Goal: Find specific page/section: Find specific page/section

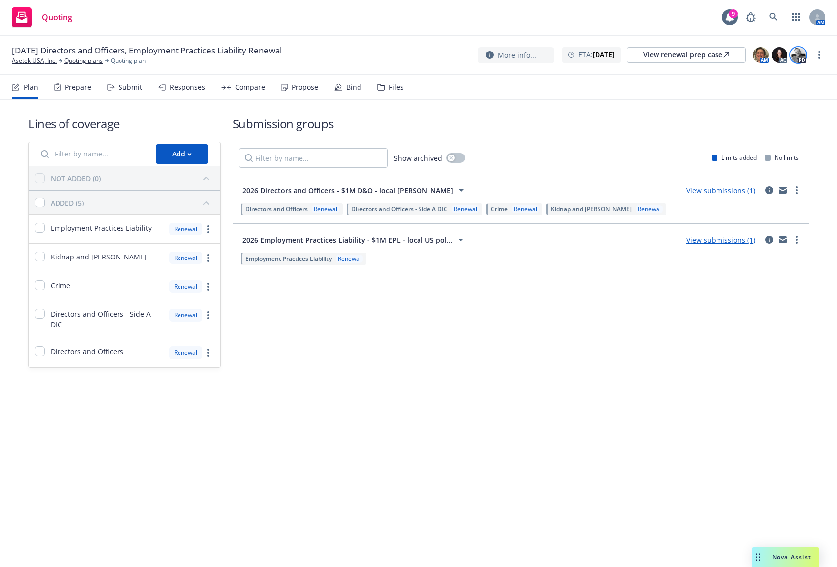
click at [795, 57] on img at bounding box center [798, 55] width 16 height 16
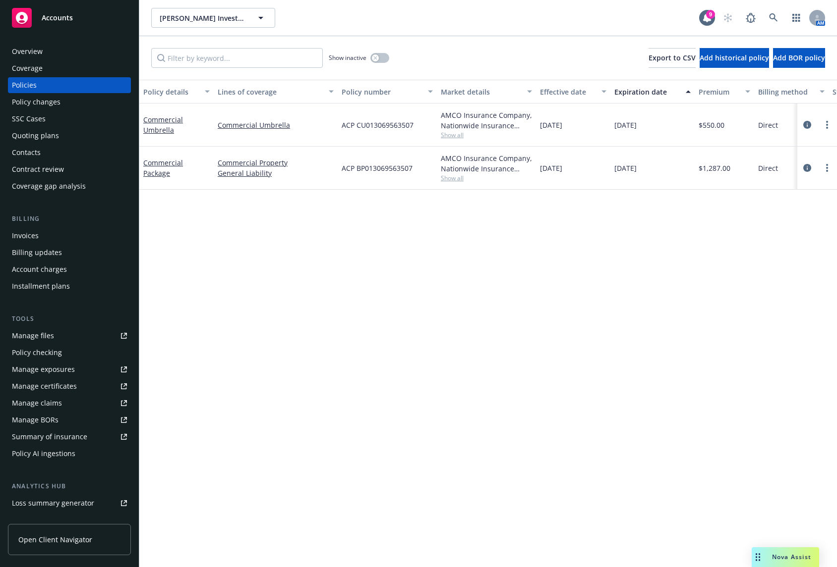
click at [69, 135] on div "Quoting plans" at bounding box center [69, 136] width 115 height 16
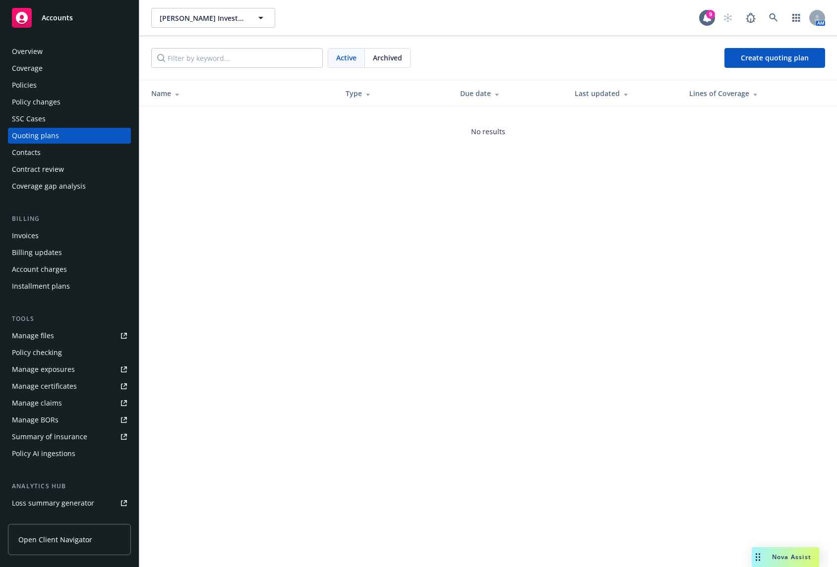
click at [404, 55] on div "Archived" at bounding box center [387, 58] width 45 height 19
